Goal: Navigation & Orientation: Find specific page/section

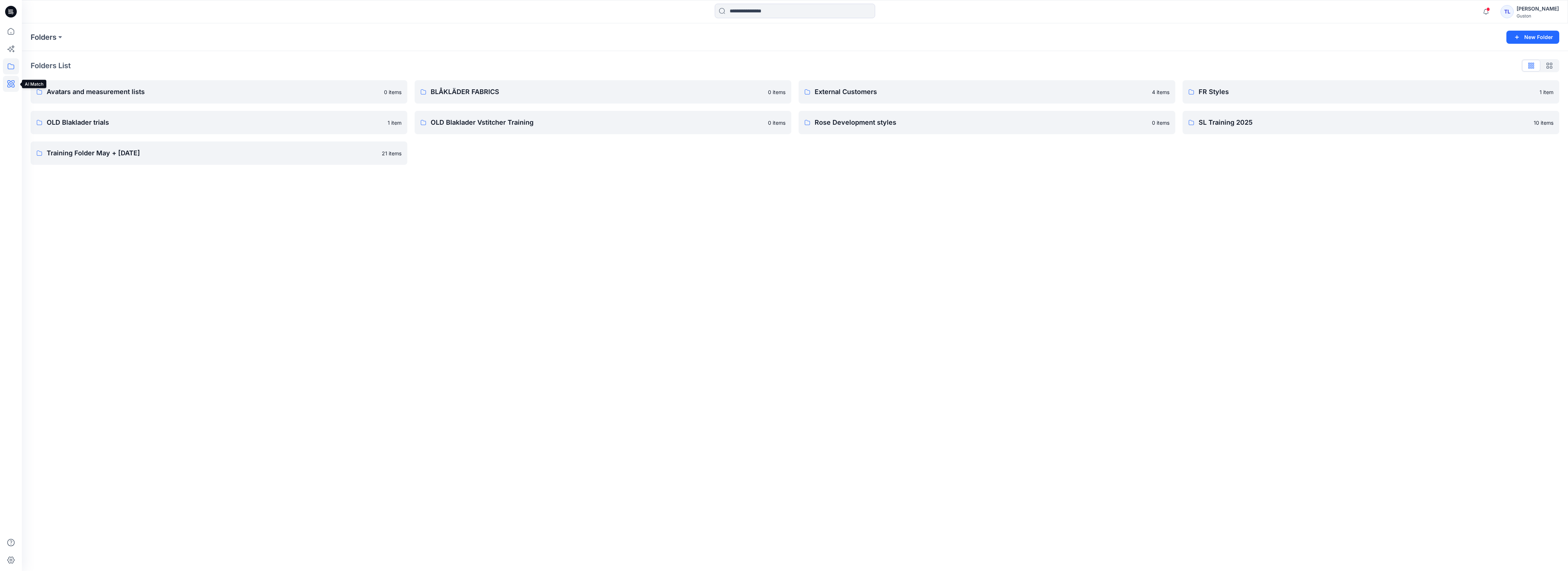
click at [10, 83] on icon at bounding box center [11, 84] width 16 height 16
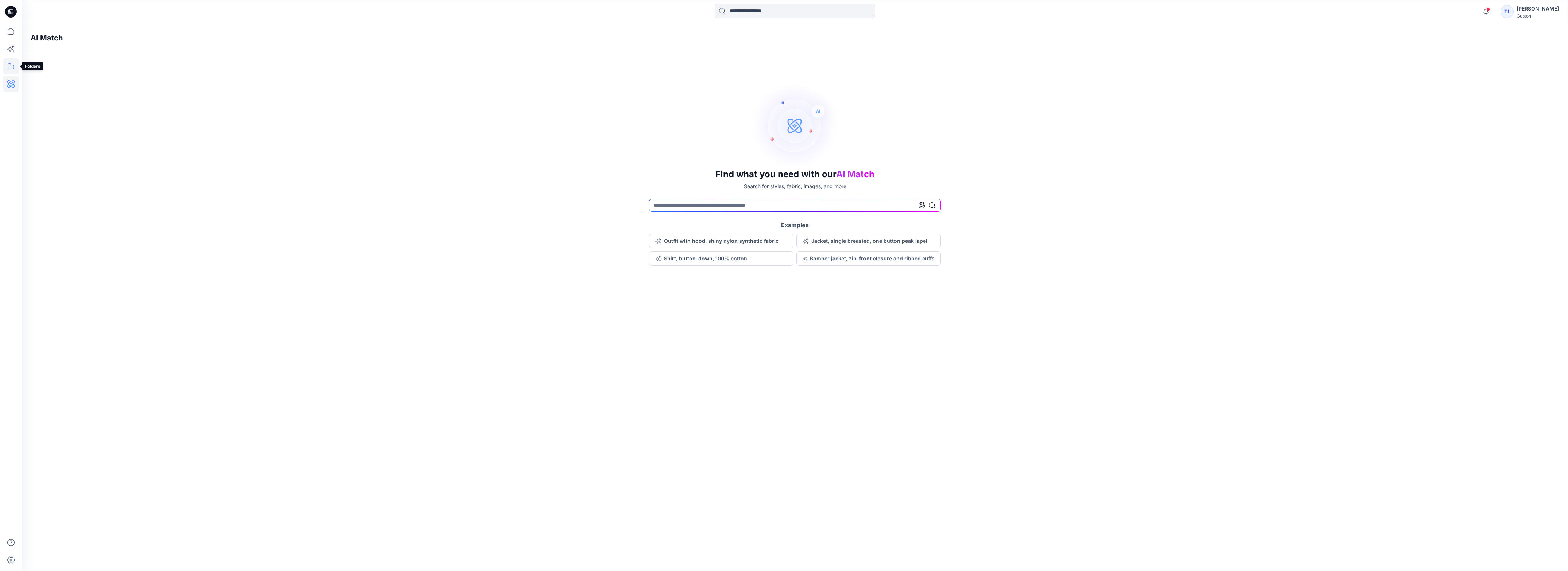
click at [11, 65] on icon at bounding box center [11, 67] width 16 height 16
click at [12, 34] on icon at bounding box center [10, 31] width 7 height 7
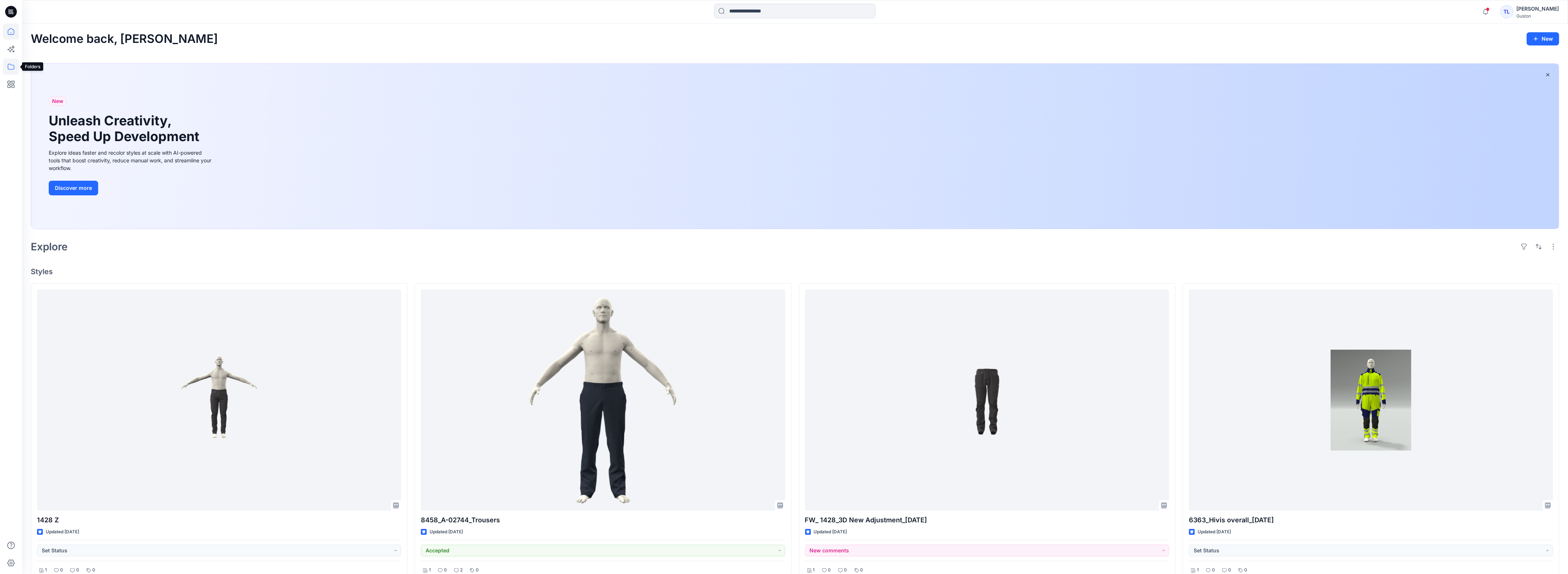
click at [12, 67] on icon at bounding box center [11, 67] width 16 height 16
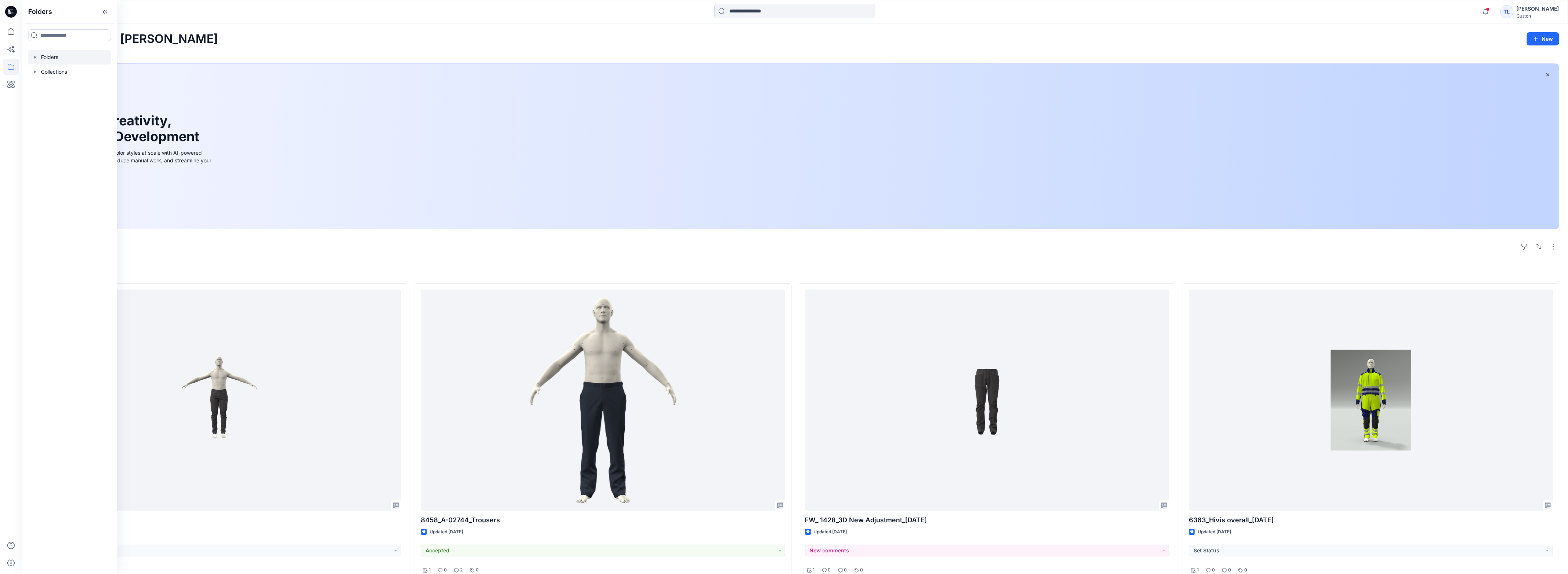
click at [43, 55] on div at bounding box center [69, 57] width 84 height 15
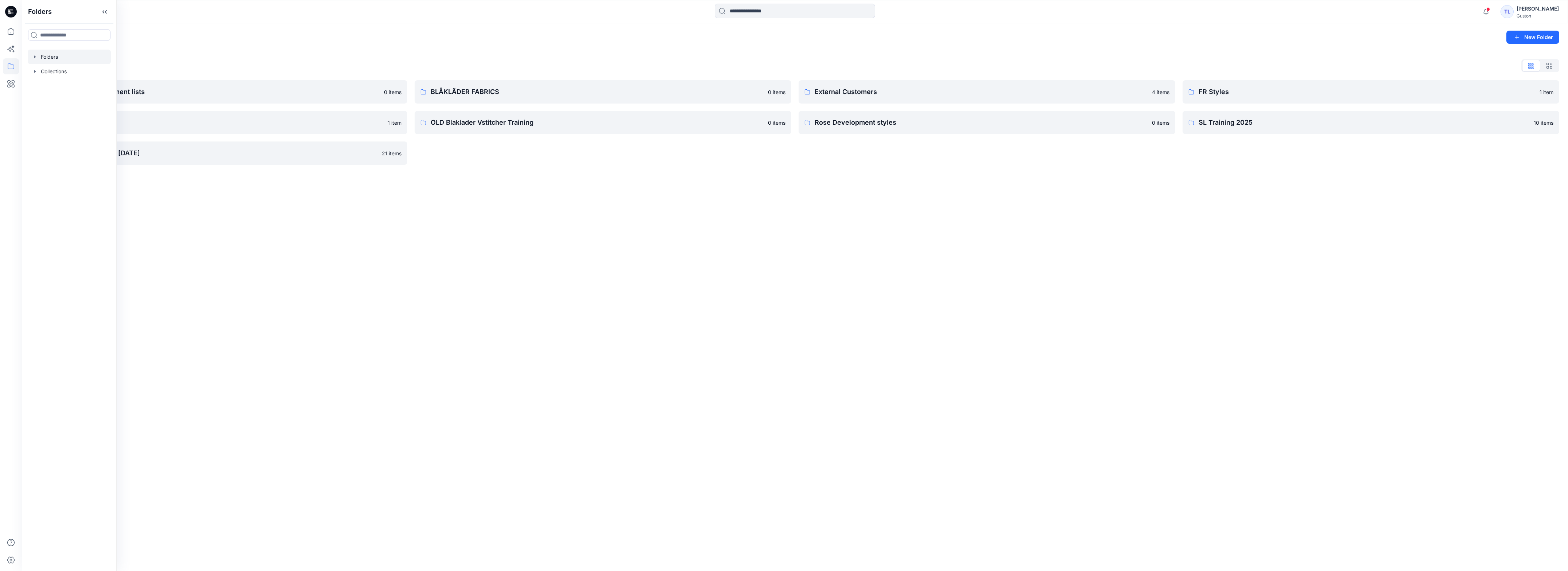
click at [401, 262] on div "Folders New Folder Folders List Avatars and measurement lists 0 items OLD Blakl…" at bounding box center [794, 297] width 1546 height 548
click at [988, 127] on p "Rose Development styles" at bounding box center [981, 122] width 333 height 10
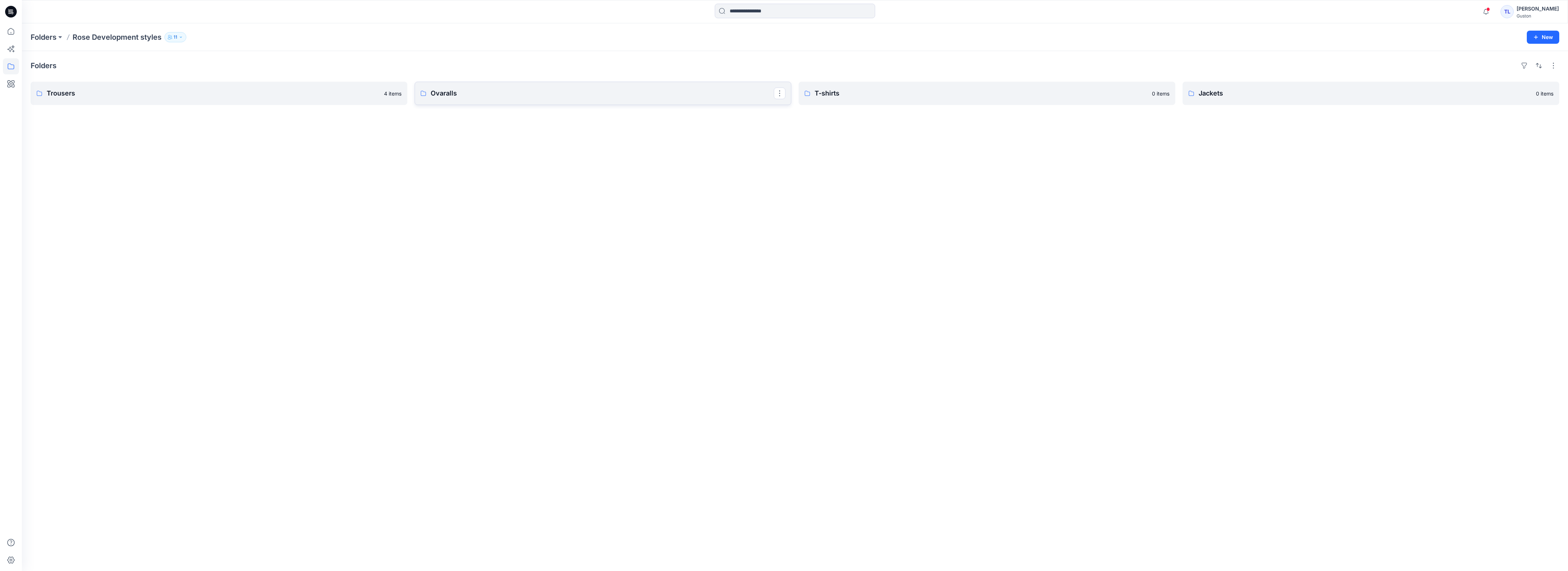
click at [615, 96] on p "Ovaralls" at bounding box center [602, 93] width 343 height 10
click at [965, 102] on link "T-shirts" at bounding box center [987, 93] width 376 height 23
click at [1249, 91] on p "Jackets" at bounding box center [1370, 93] width 343 height 10
click at [119, 99] on p "Trousers" at bounding box center [218, 93] width 343 height 10
click at [174, 98] on p "Trousers" at bounding box center [218, 93] width 343 height 10
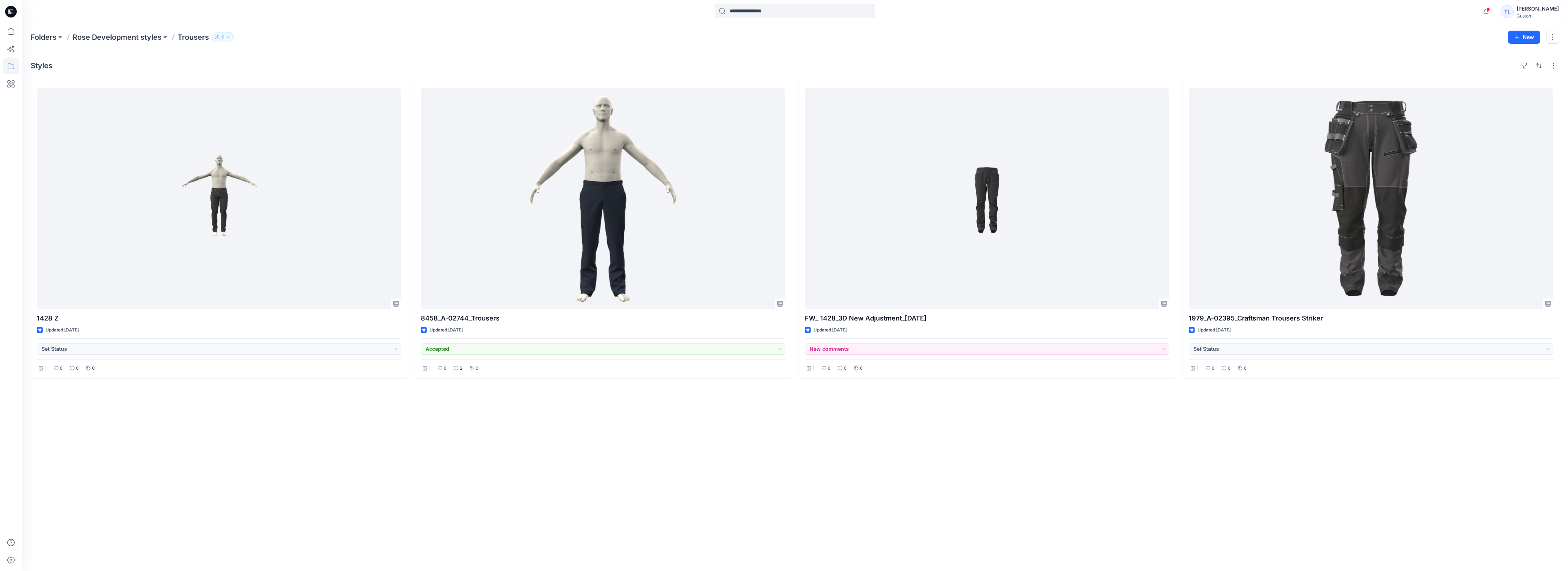
click at [230, 38] on icon "button" at bounding box center [228, 37] width 4 height 4
click at [254, 123] on p "[PERSON_NAME]" at bounding box center [240, 119] width 42 height 7
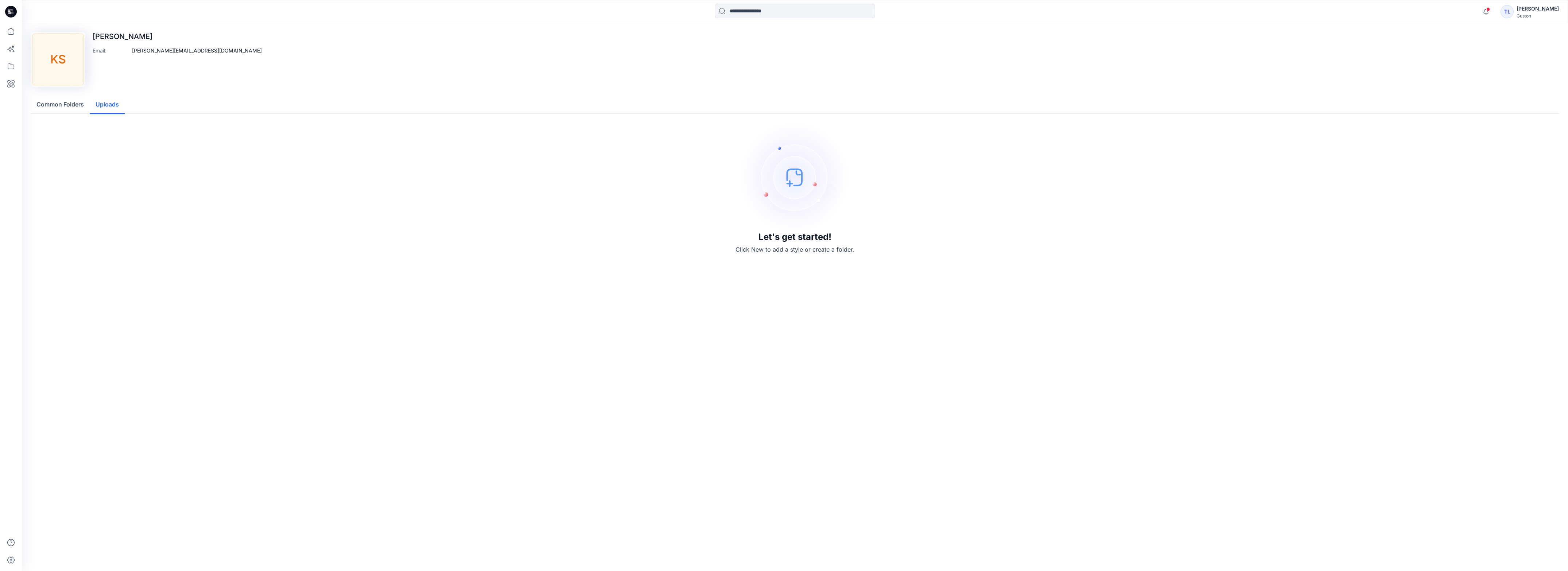
click at [108, 107] on button "Uploads" at bounding box center [107, 105] width 35 height 19
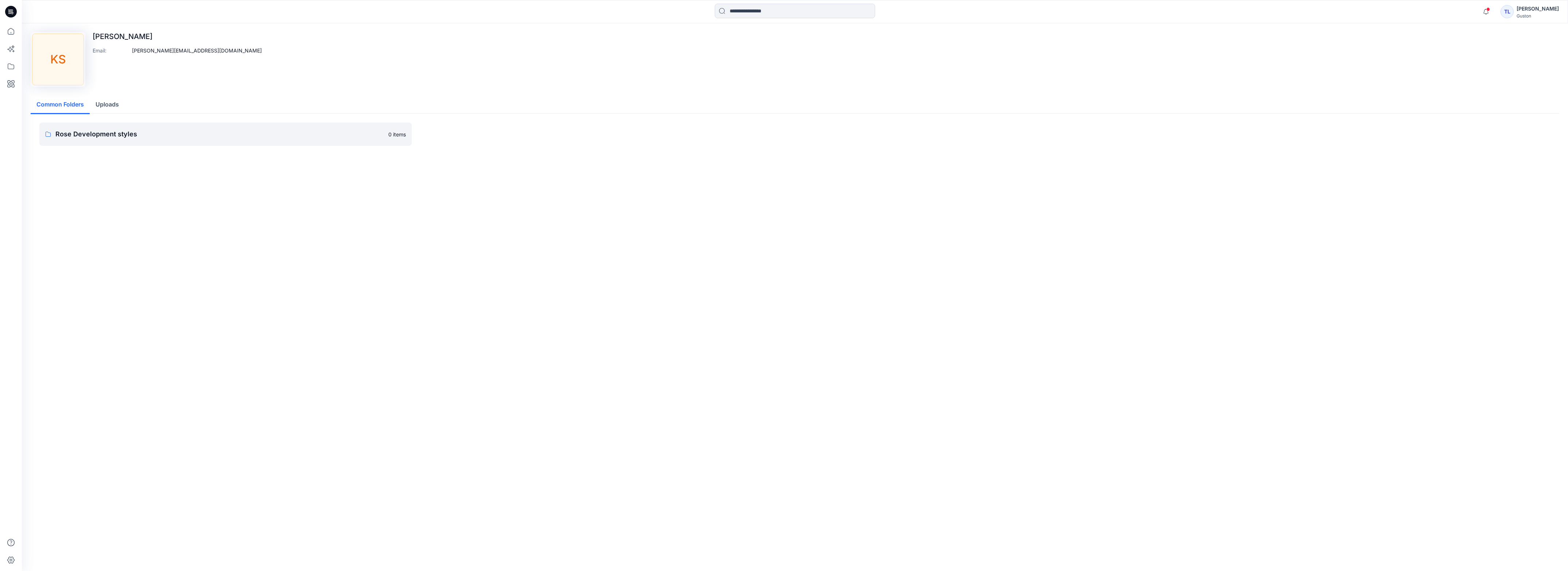
click at [73, 105] on button "Common Folders" at bounding box center [60, 105] width 59 height 19
click at [72, 131] on p "Rose Development styles" at bounding box center [220, 134] width 328 height 10
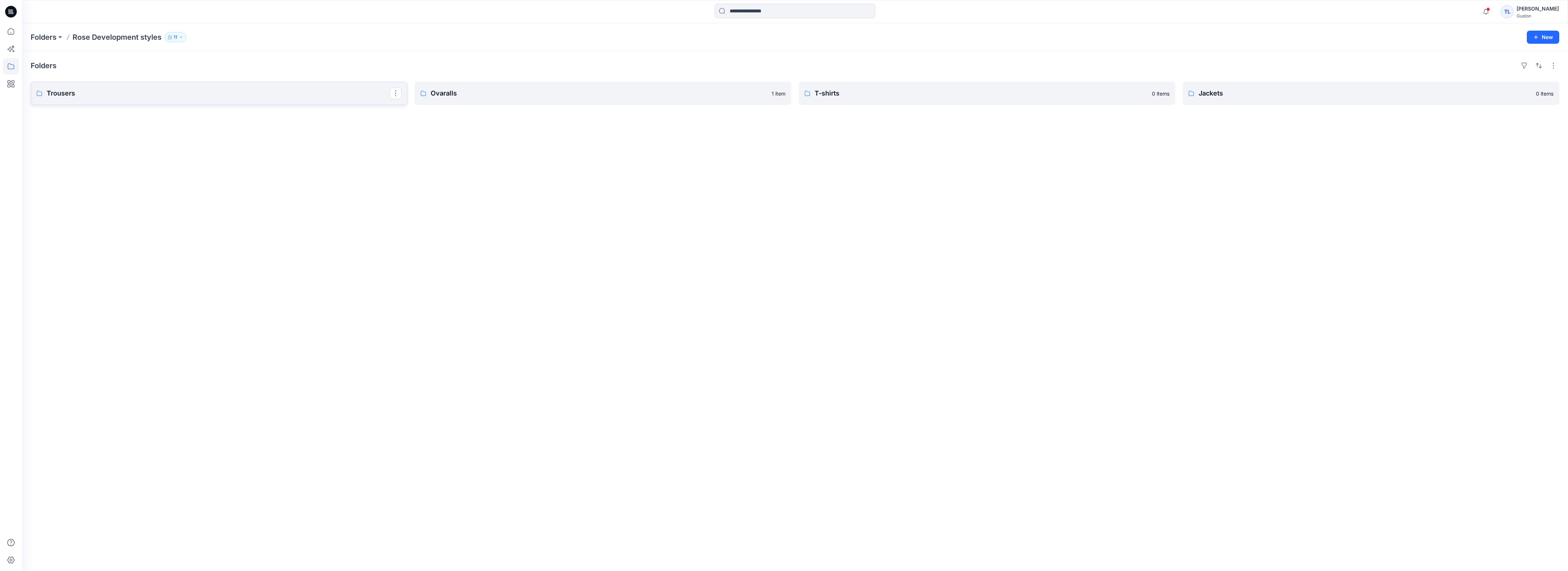
click at [90, 93] on p "Trousers" at bounding box center [218, 93] width 343 height 10
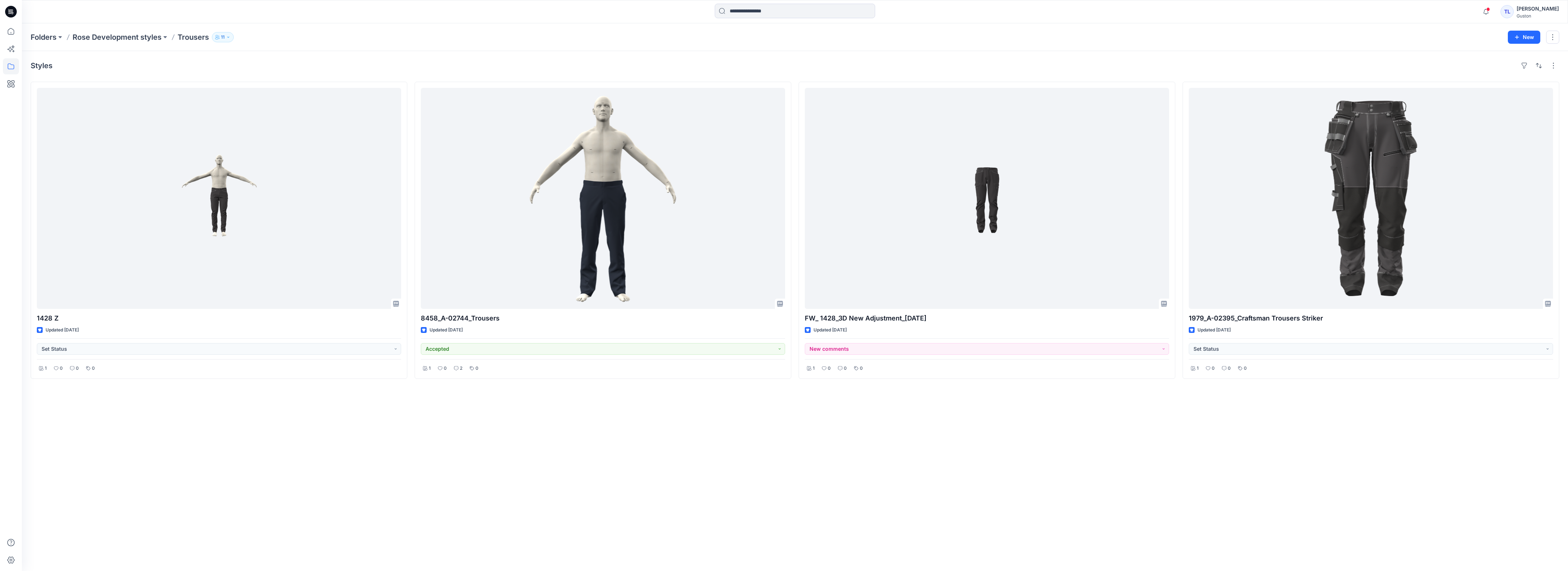
click at [227, 36] on icon "button" at bounding box center [228, 37] width 4 height 4
click at [1552, 37] on button "button" at bounding box center [1552, 37] width 13 height 13
click at [1442, 13] on div "Notifications Your style 1428-3D TWO has been updated with FW_ 1428_3D TWO-07-0…" at bounding box center [794, 12] width 1545 height 16
click at [1522, 11] on div "[PERSON_NAME]" at bounding box center [1537, 9] width 43 height 9
click at [1478, 64] on p "Profile" at bounding box center [1470, 67] width 15 height 14
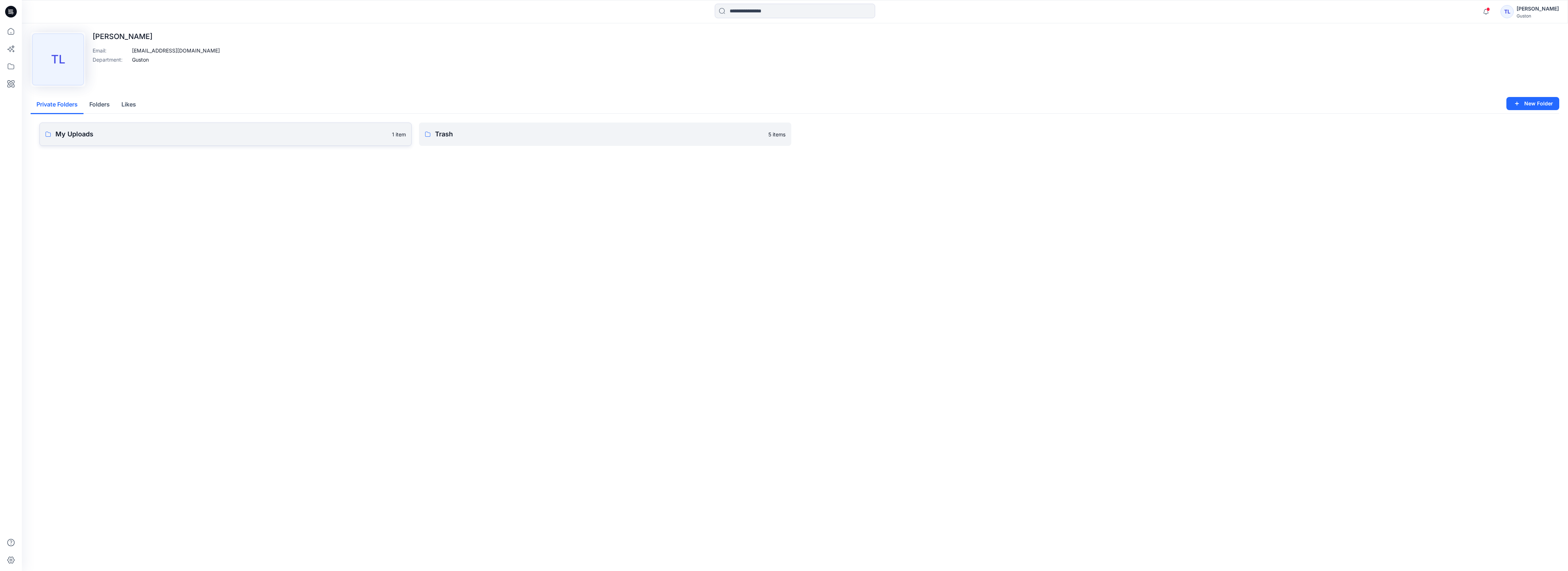
click at [246, 143] on link "My Uploads 1 item" at bounding box center [225, 135] width 372 height 23
click at [607, 144] on link "Trash 5 items" at bounding box center [605, 135] width 372 height 23
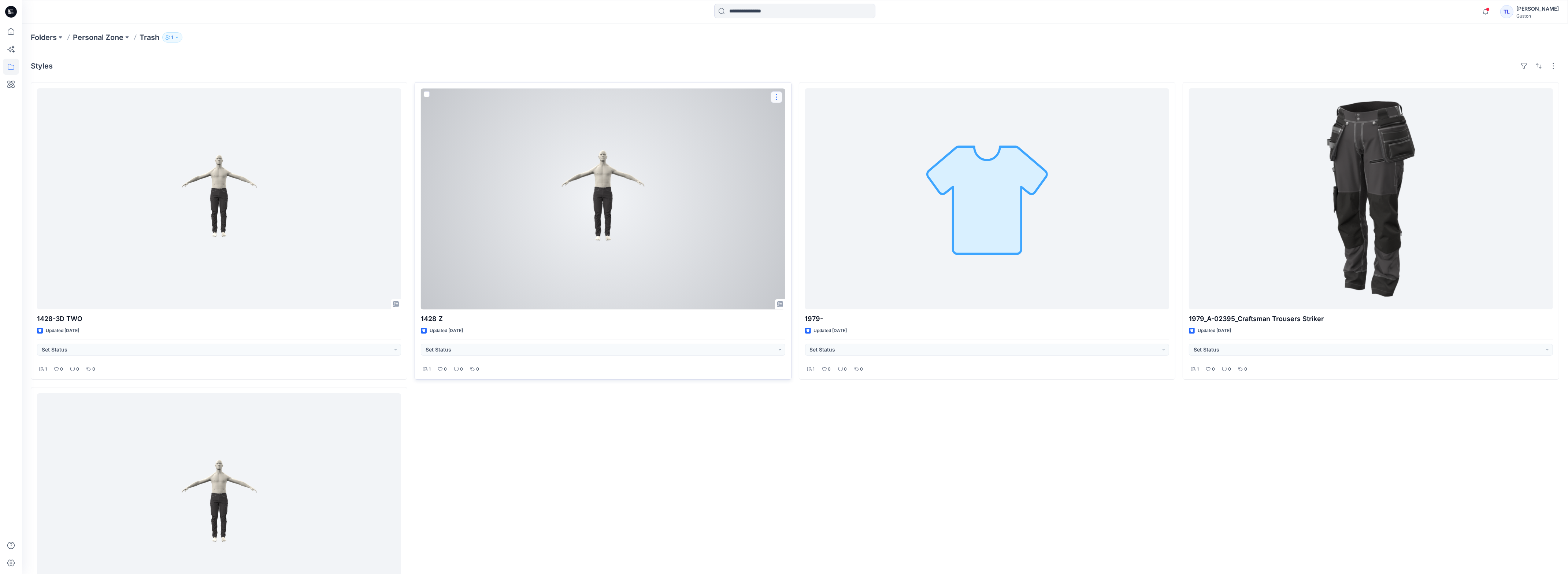
click at [774, 97] on button "button" at bounding box center [776, 97] width 12 height 12
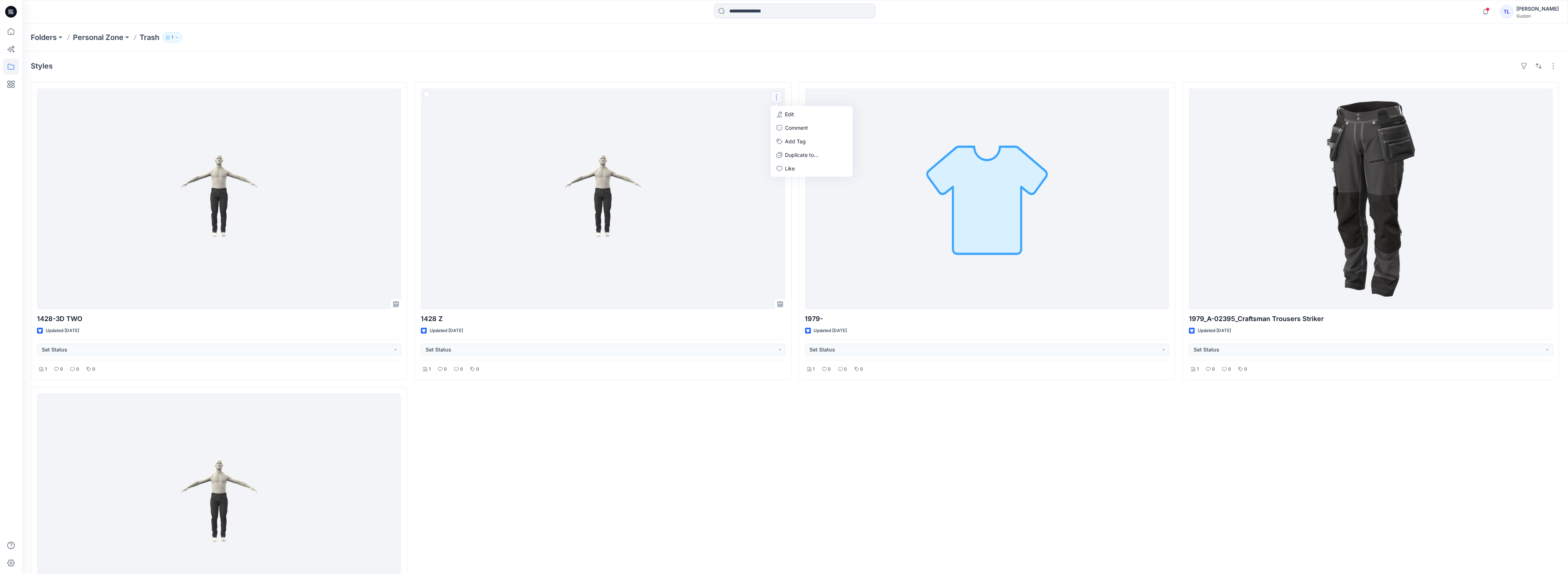
click at [760, 447] on div "1428 Z Updated [DATE] Set Status 1 0 0 0 Edit Comment Add Tag Duplicate to... L…" at bounding box center [603, 383] width 376 height 603
